Goal: Information Seeking & Learning: Learn about a topic

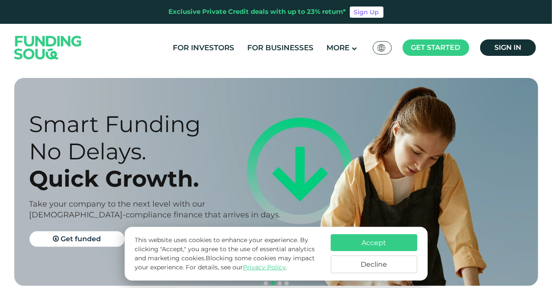
click at [380, 241] on button "Accept" at bounding box center [374, 242] width 87 height 17
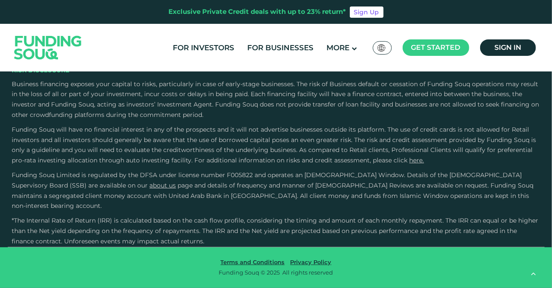
type tc-range-slider "4"
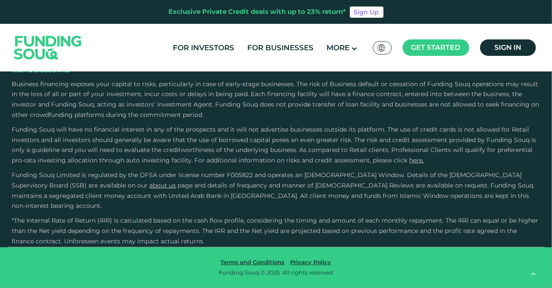
click at [277, 51] on link "For Businesses" at bounding box center [280, 48] width 71 height 14
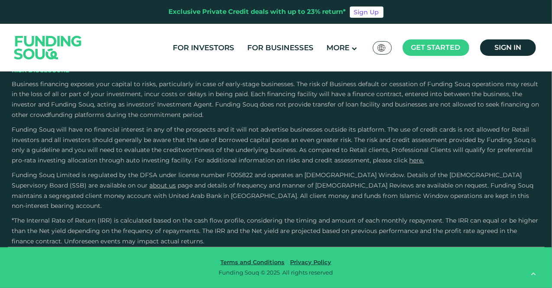
scroll to position [1430, 0]
click at [224, 41] on link "For Investors" at bounding box center [204, 48] width 66 height 14
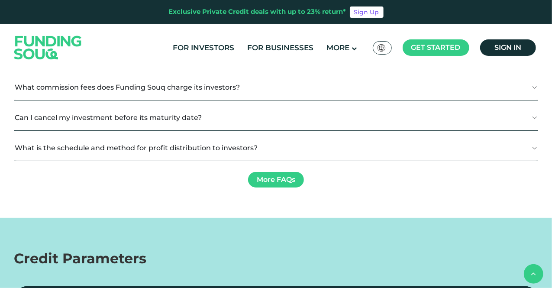
scroll to position [1531, 0]
